Goal: Find specific page/section: Find specific page/section

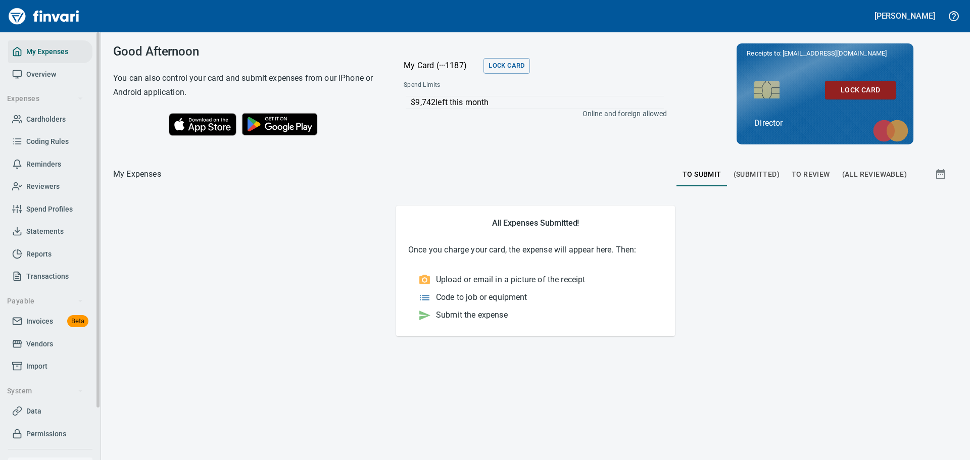
drag, startPoint x: 29, startPoint y: 342, endPoint x: 35, endPoint y: 340, distance: 6.3
click at [29, 342] on span "Vendors" at bounding box center [39, 344] width 27 height 13
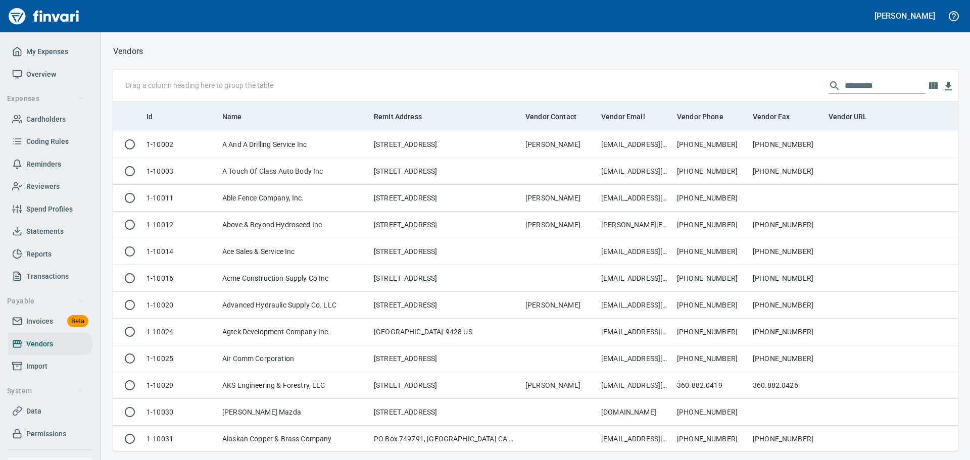
scroll to position [342, 830]
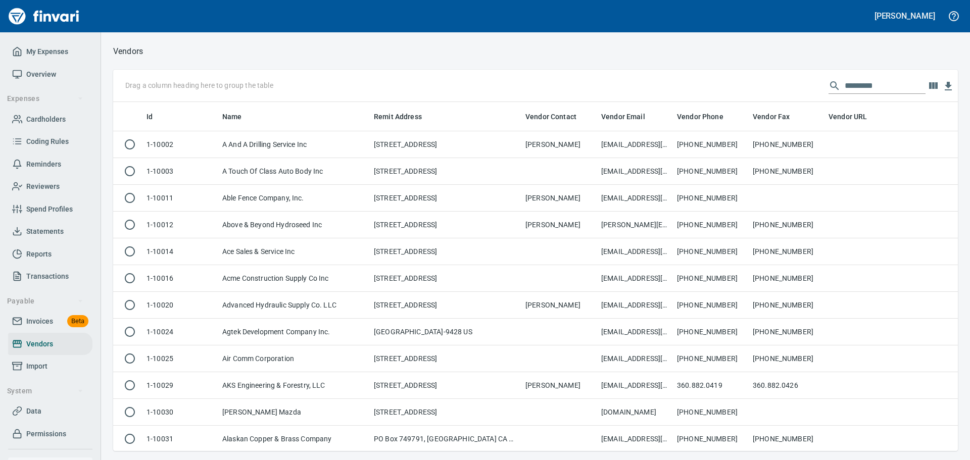
click at [880, 83] on input "text" at bounding box center [885, 86] width 81 height 16
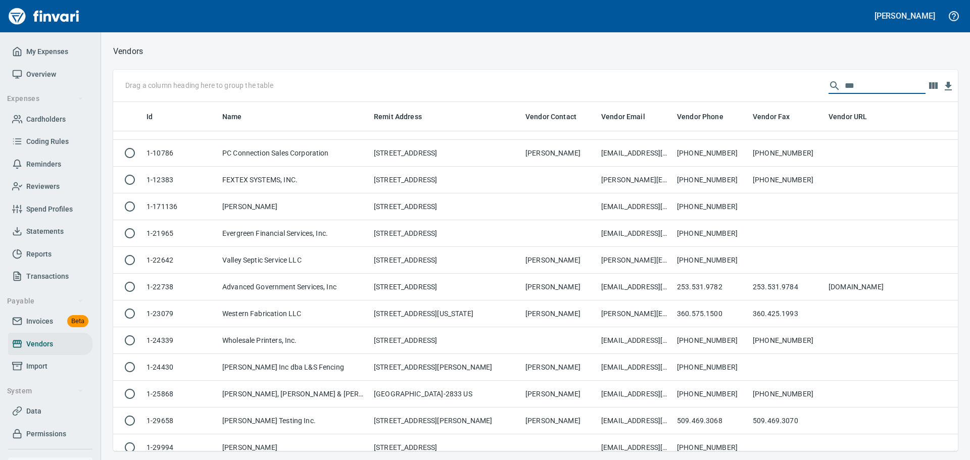
scroll to position [0, 0]
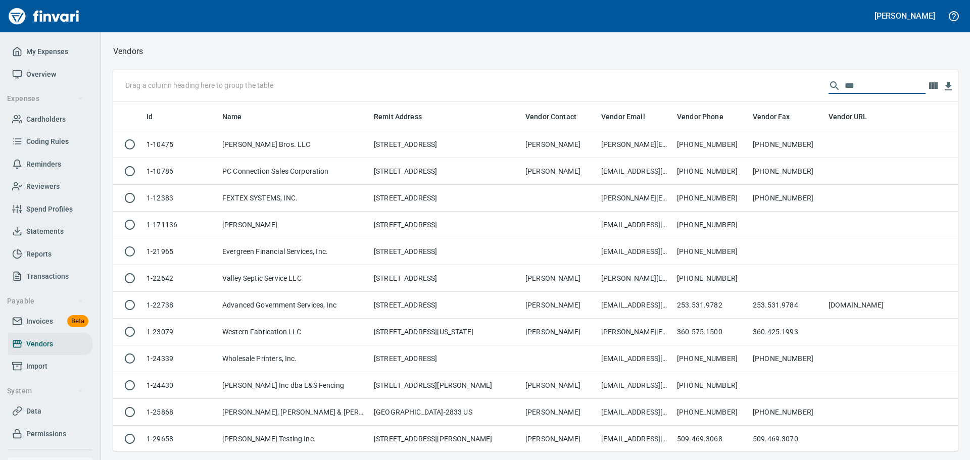
drag, startPoint x: 869, startPoint y: 87, endPoint x: 799, endPoint y: 97, distance: 70.3
click at [800, 97] on div "Drag a column heading here to group the table ***" at bounding box center [535, 86] width 845 height 32
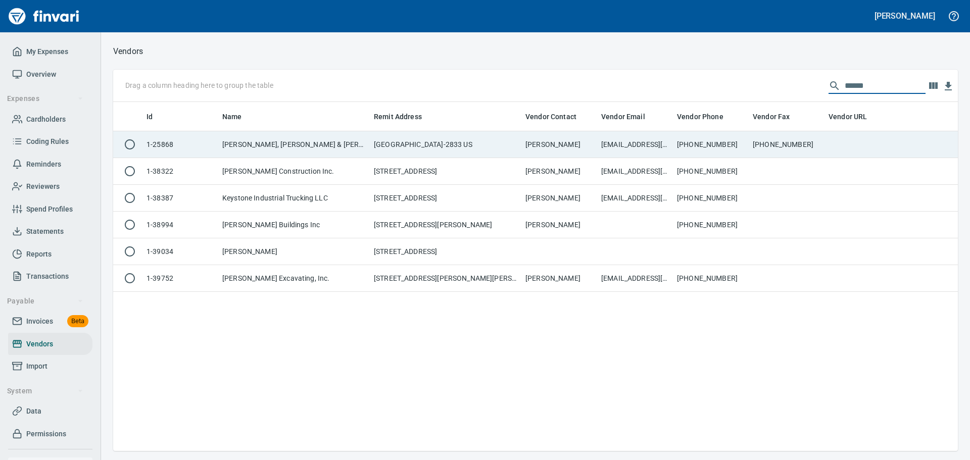
type input "******"
click at [431, 138] on td "[GEOGRAPHIC_DATA]-2833 US" at bounding box center [446, 144] width 152 height 27
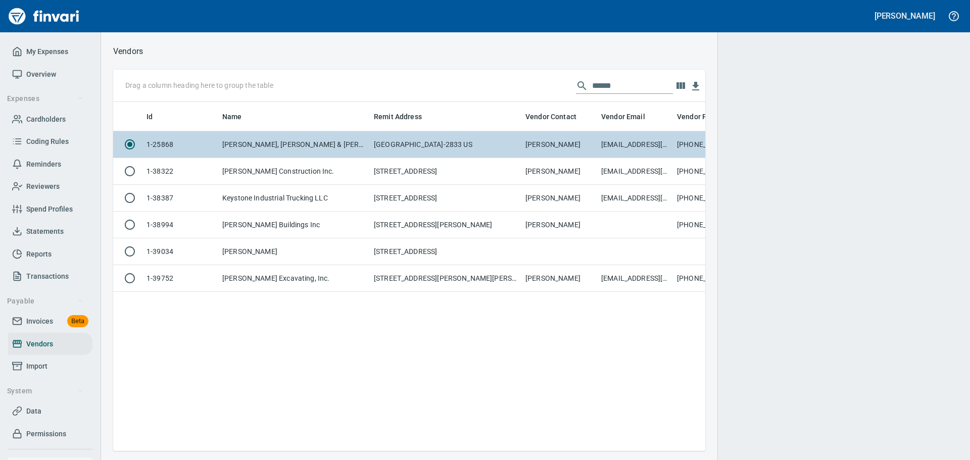
scroll to position [334, 585]
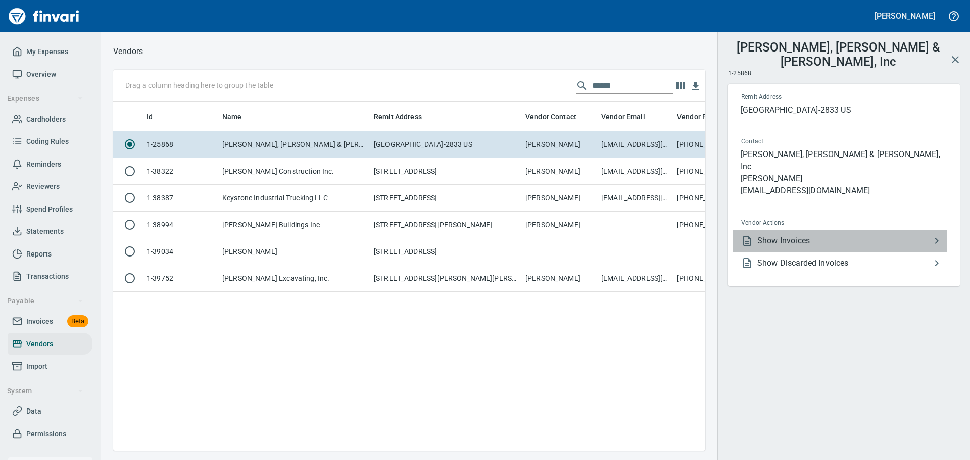
click at [803, 235] on span "Show Invoices" at bounding box center [844, 241] width 173 height 12
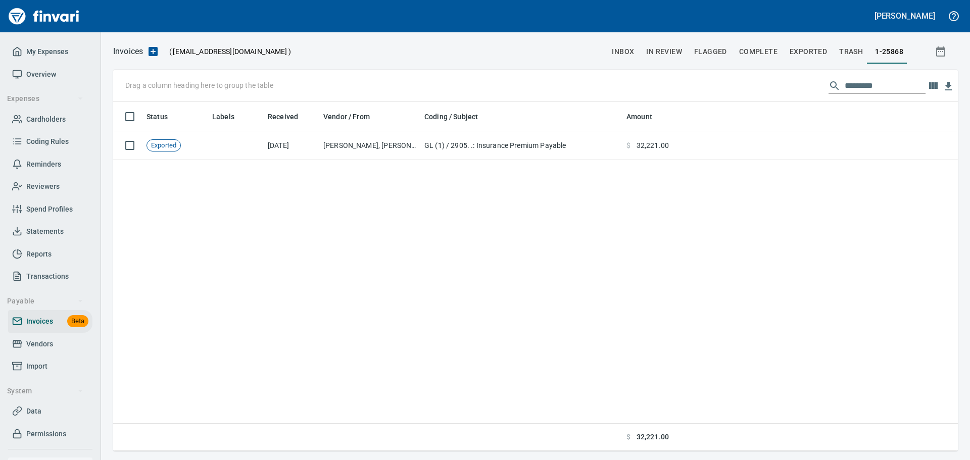
scroll to position [342, 837]
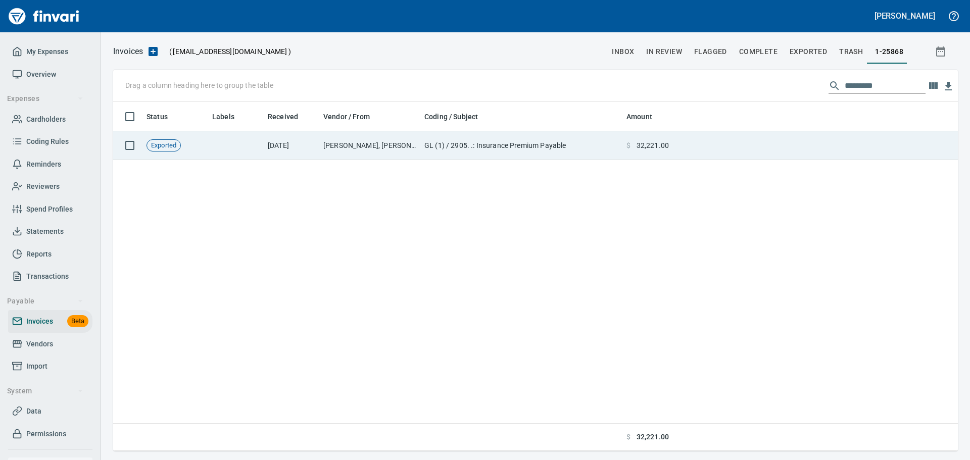
click at [337, 153] on td "[PERSON_NAME], [PERSON_NAME] & [PERSON_NAME], Inc (1-25868)" at bounding box center [369, 145] width 101 height 29
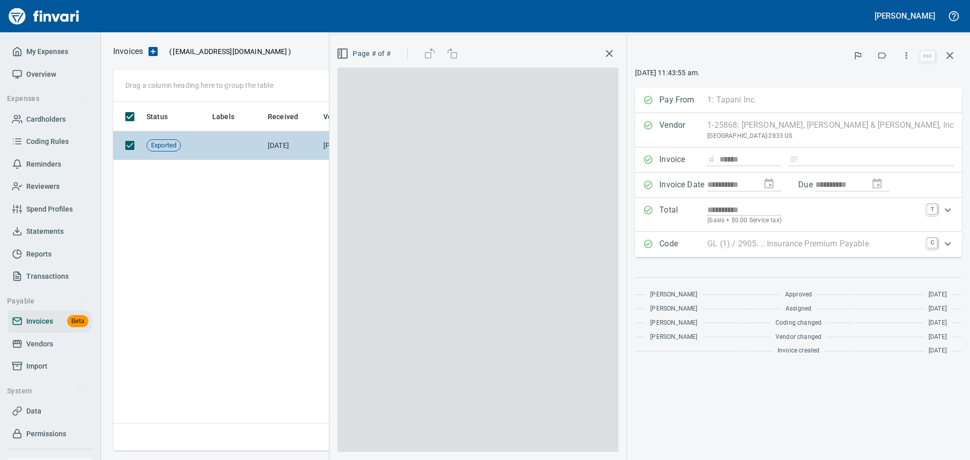
scroll to position [342, 837]
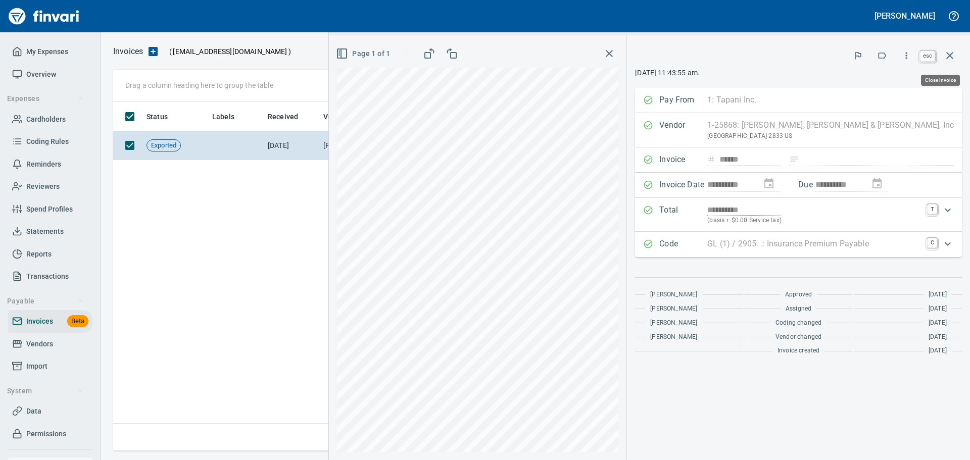
click at [954, 55] on icon "button" at bounding box center [950, 56] width 12 height 12
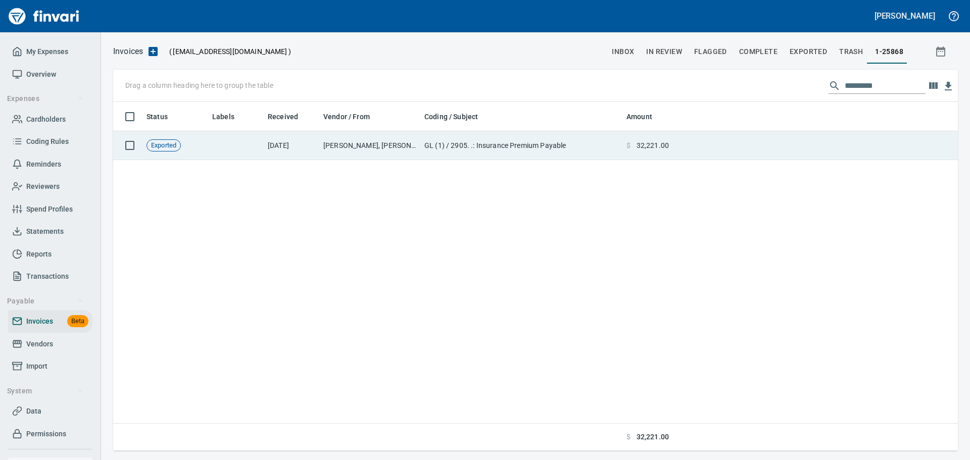
scroll to position [342, 837]
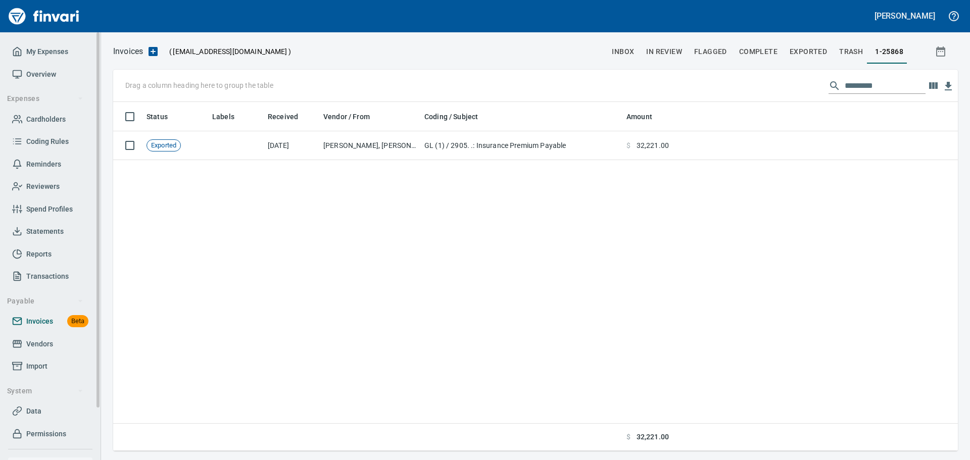
click at [41, 322] on span "Invoices" at bounding box center [39, 321] width 27 height 13
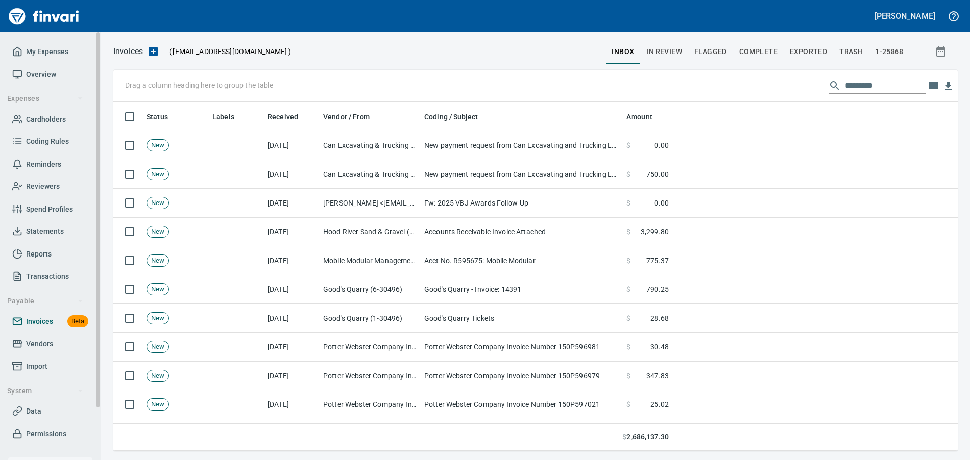
scroll to position [342, 830]
click at [856, 88] on input "text" at bounding box center [885, 86] width 81 height 16
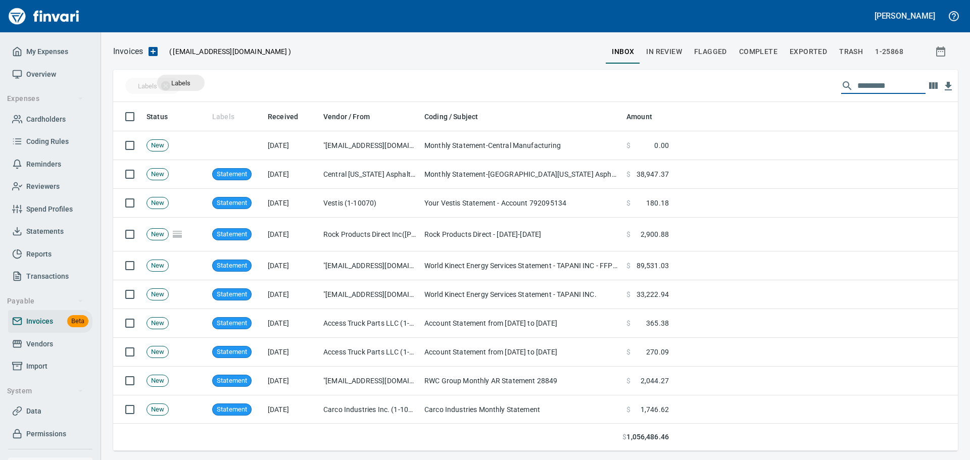
drag, startPoint x: 227, startPoint y: 117, endPoint x: 177, endPoint y: 82, distance: 61.0
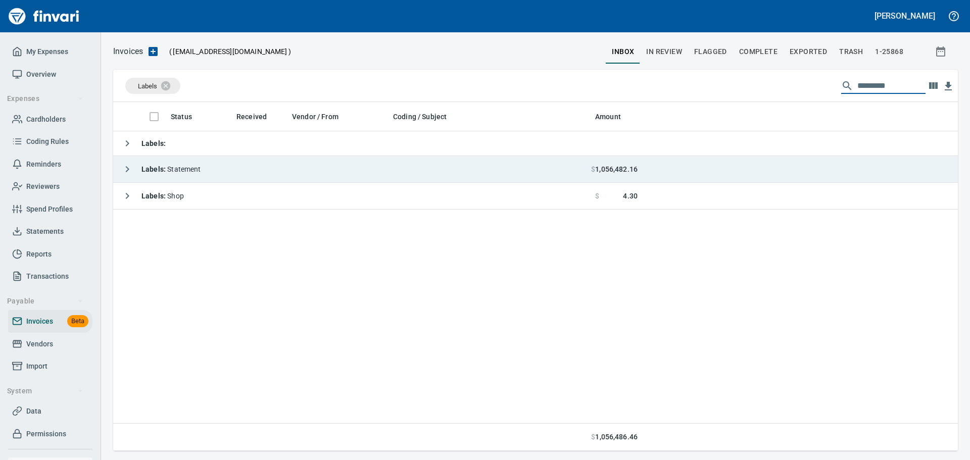
type input "*********"
click at [127, 166] on icon "button" at bounding box center [127, 169] width 12 height 12
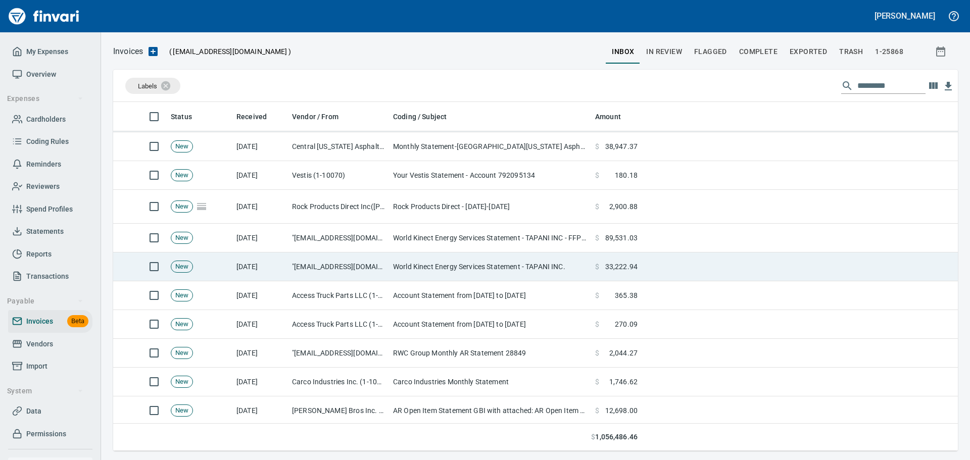
scroll to position [0, 0]
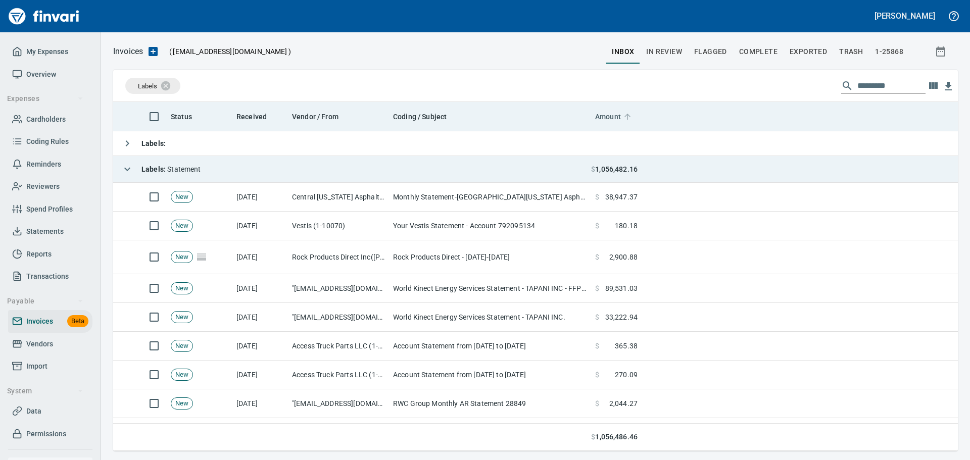
click at [618, 113] on span "Amount" at bounding box center [608, 117] width 26 height 12
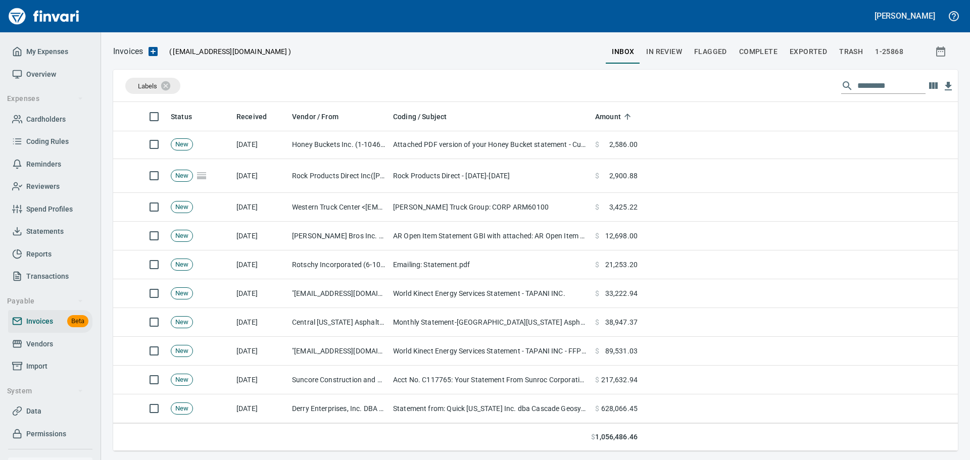
scroll to position [276, 0]
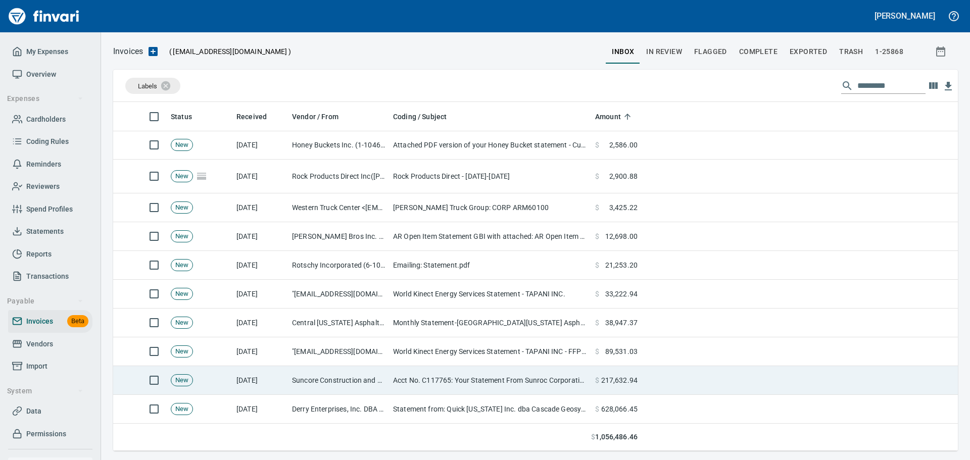
click at [527, 384] on td "Acct No. C117765: Your Statement From Sunroc Corporation is Attached" at bounding box center [490, 380] width 202 height 29
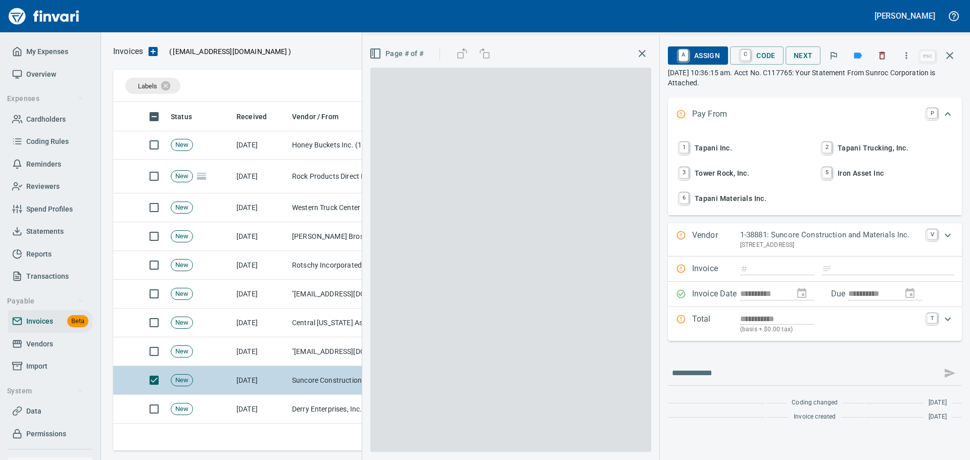
scroll to position [342, 829]
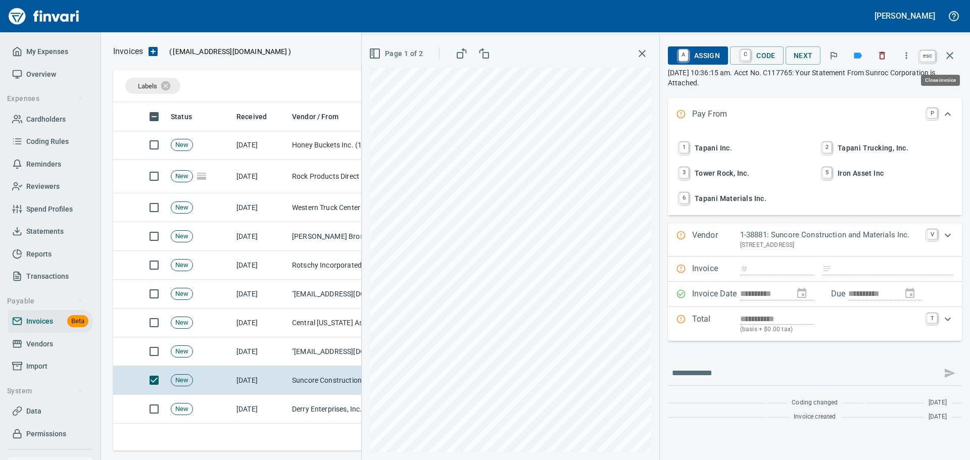
click at [951, 49] on button "button" at bounding box center [950, 55] width 24 height 24
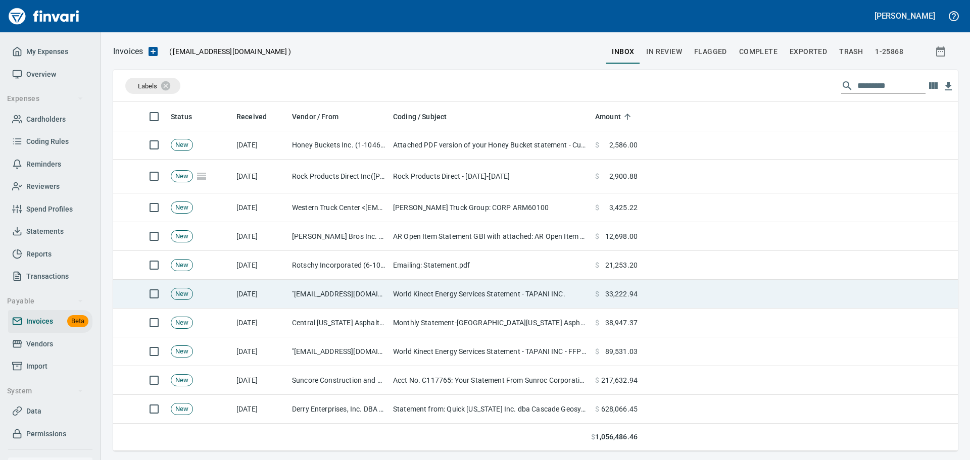
scroll to position [342, 829]
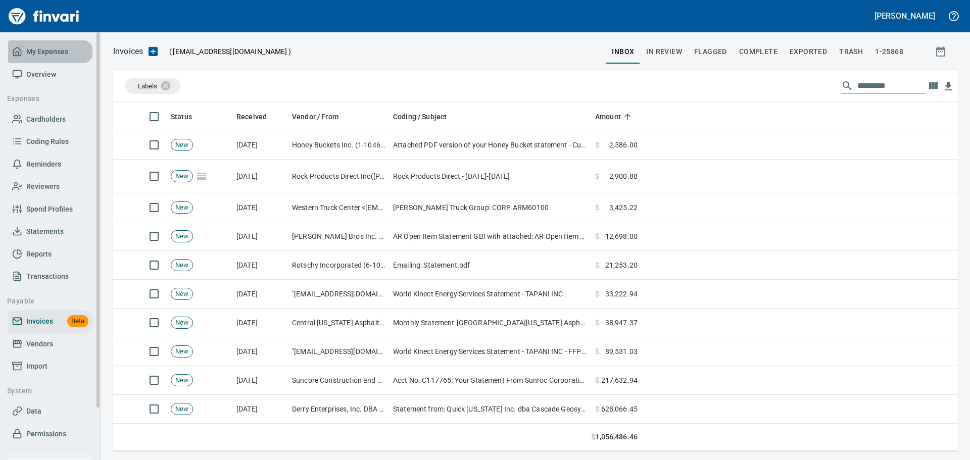
click at [43, 54] on span "My Expenses" at bounding box center [47, 51] width 42 height 13
